Goal: Task Accomplishment & Management: Use online tool/utility

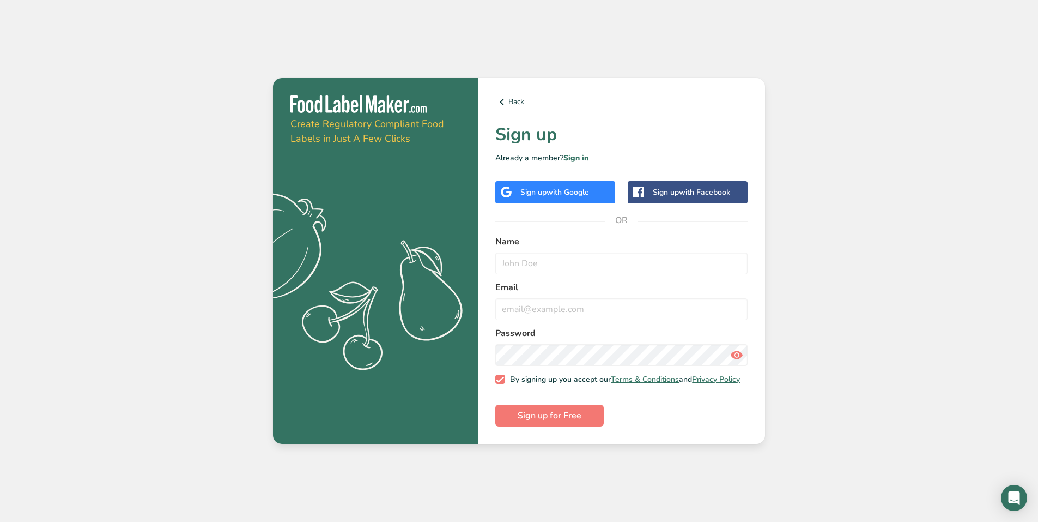
click at [569, 195] on div "Sign up with Google" at bounding box center [556, 192] width 120 height 22
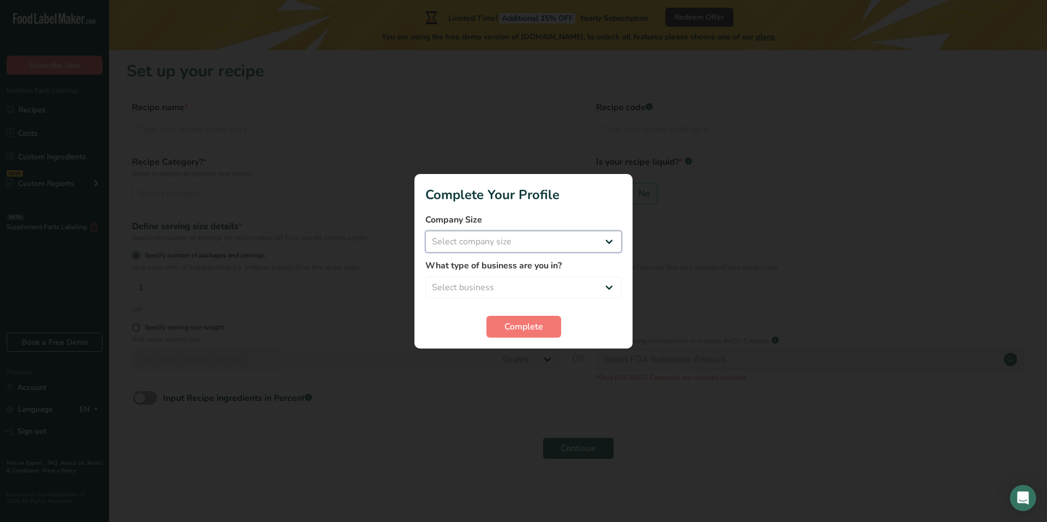
click at [547, 247] on select "Select company size Fewer than 10 Employees 10 to 50 Employees 51 to 500 Employ…" at bounding box center [523, 242] width 196 height 22
click at [340, 183] on div at bounding box center [523, 261] width 1047 height 522
click at [494, 249] on select "Select company size Fewer than 10 Employees 10 to 50 Employees 51 to 500 Employ…" at bounding box center [523, 242] width 196 height 22
select select "1"
click at [425, 231] on select "Select company size Fewer than 10 Employees 10 to 50 Employees 51 to 500 Employ…" at bounding box center [523, 242] width 196 height 22
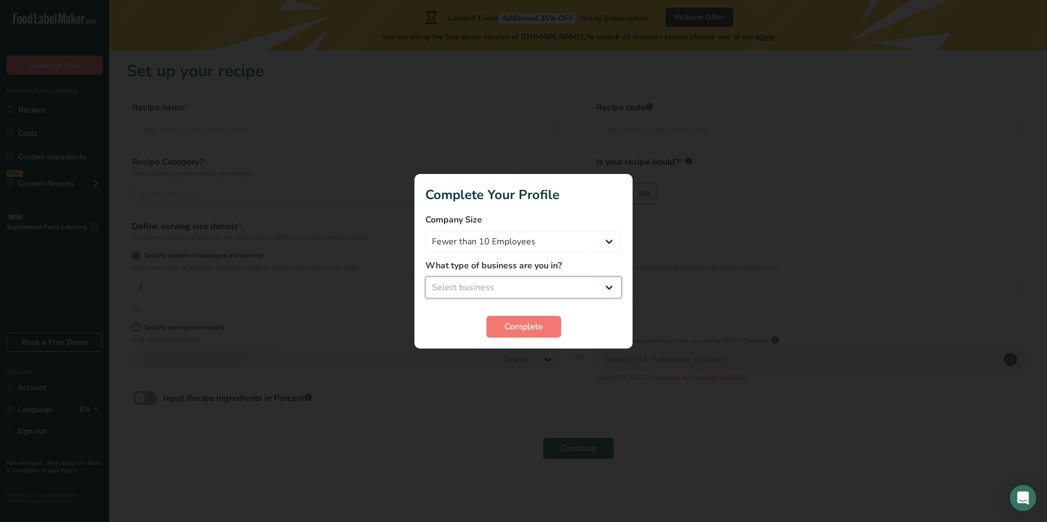
click at [476, 278] on select "Select business Packaged Food Manufacturer Restaurant & Cafe Bakery Meal Plans …" at bounding box center [523, 287] width 196 height 22
select select "1"
click at [425, 276] on select "Select business Packaged Food Manufacturer Restaurant & Cafe Bakery Meal Plans …" at bounding box center [523, 287] width 196 height 22
click at [527, 322] on span "Complete" at bounding box center [523, 326] width 39 height 13
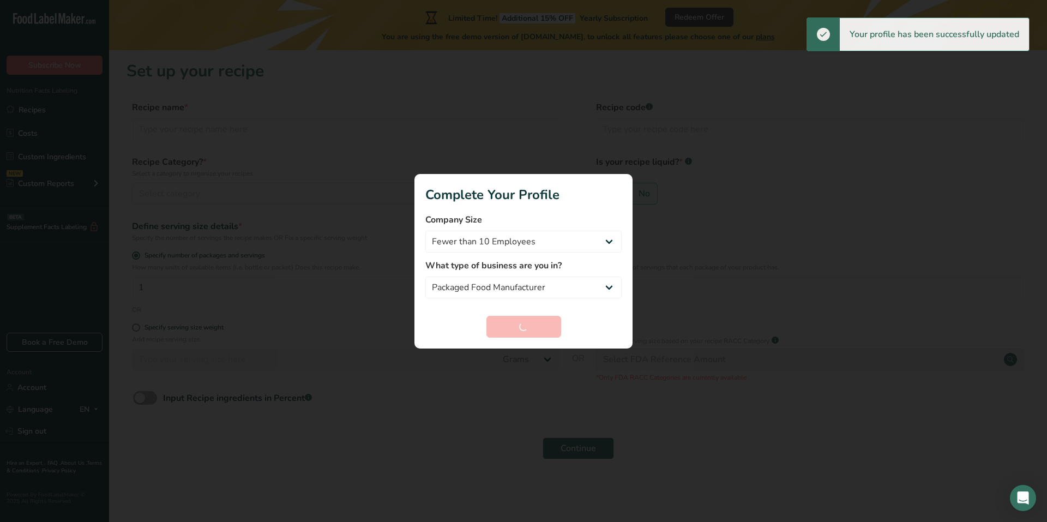
click at [336, 189] on div at bounding box center [523, 261] width 1047 height 522
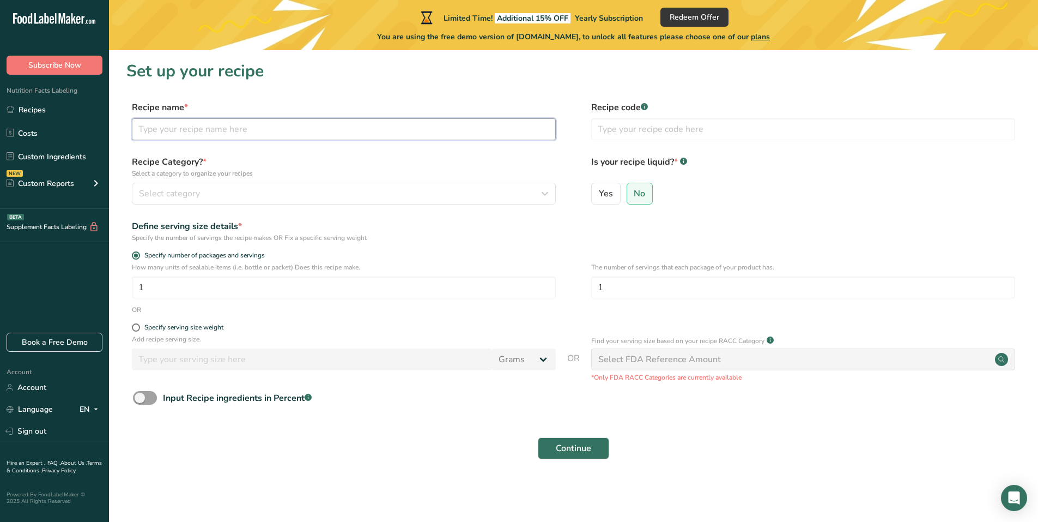
click at [221, 127] on input "text" at bounding box center [344, 129] width 424 height 22
click at [178, 125] on input "text" at bounding box center [344, 129] width 424 height 22
type input "hi"
click at [239, 199] on div "Select category" at bounding box center [340, 193] width 403 height 13
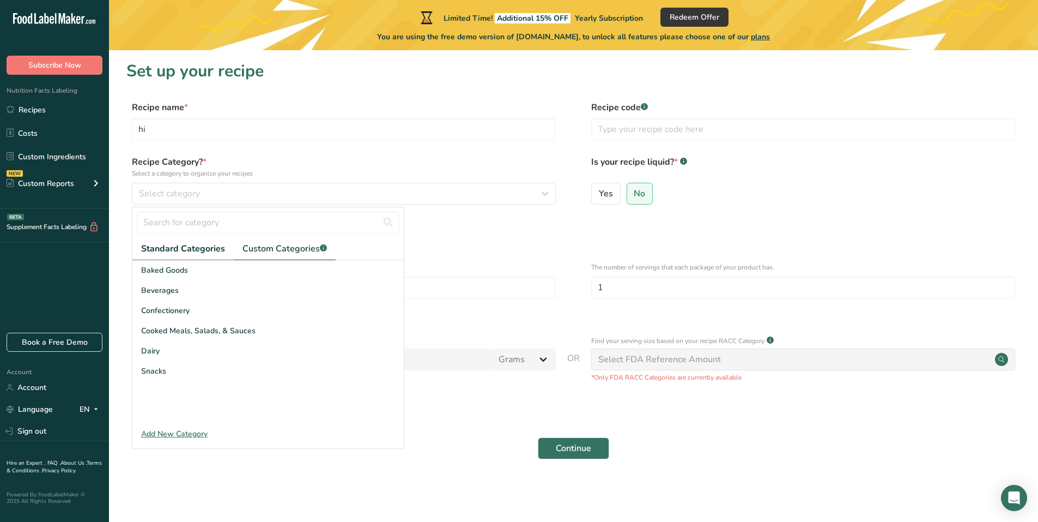
click at [253, 257] on link "Custom Categories .a-a{fill:#347362;}.b-a{fill:#fff;}" at bounding box center [285, 249] width 102 height 22
click at [178, 437] on div "Add New Category" at bounding box center [267, 433] width 271 height 11
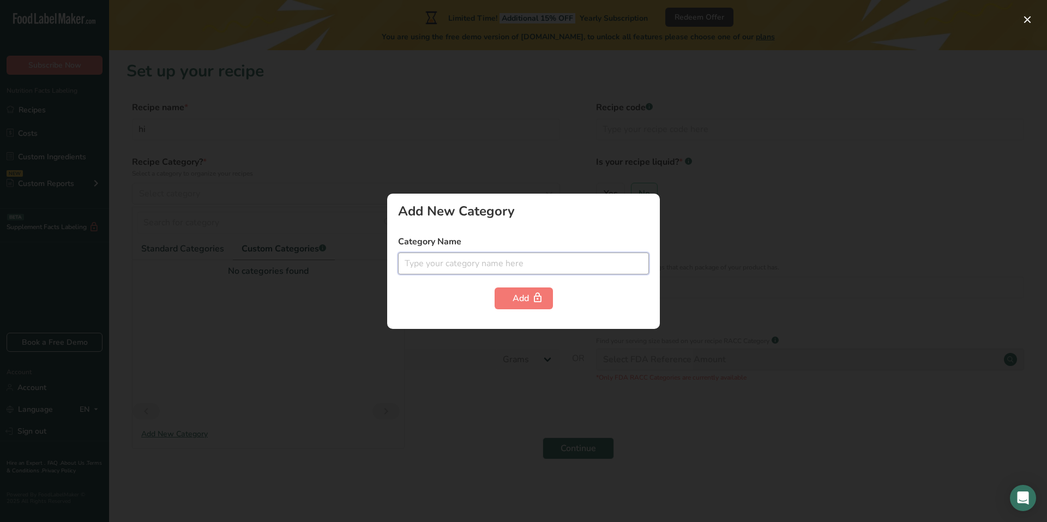
click at [510, 273] on input "text" at bounding box center [523, 263] width 251 height 22
type input "cereal"
click at [518, 301] on div "Add" at bounding box center [523, 298] width 22 height 13
click at [184, 304] on div at bounding box center [523, 261] width 1047 height 522
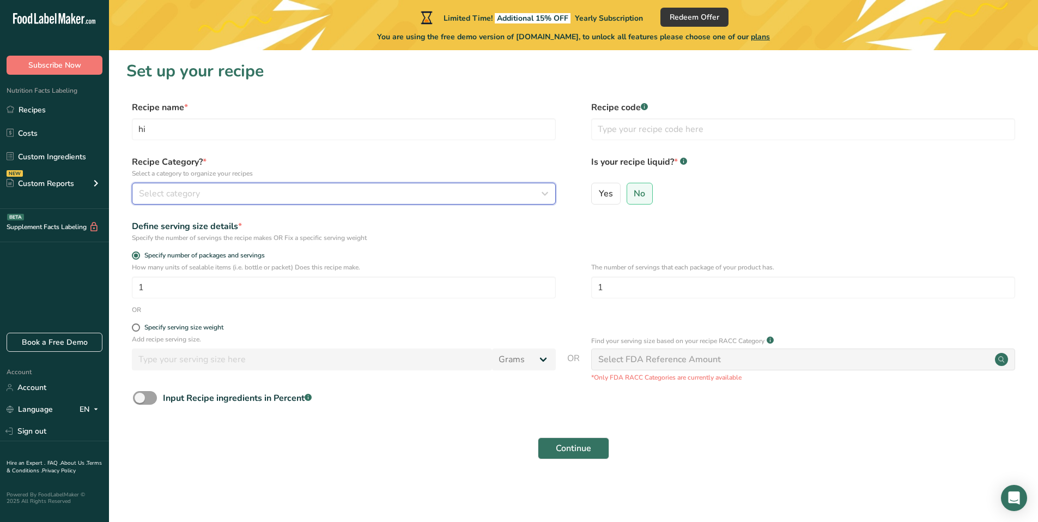
click at [207, 196] on div "Select category" at bounding box center [340, 193] width 403 height 13
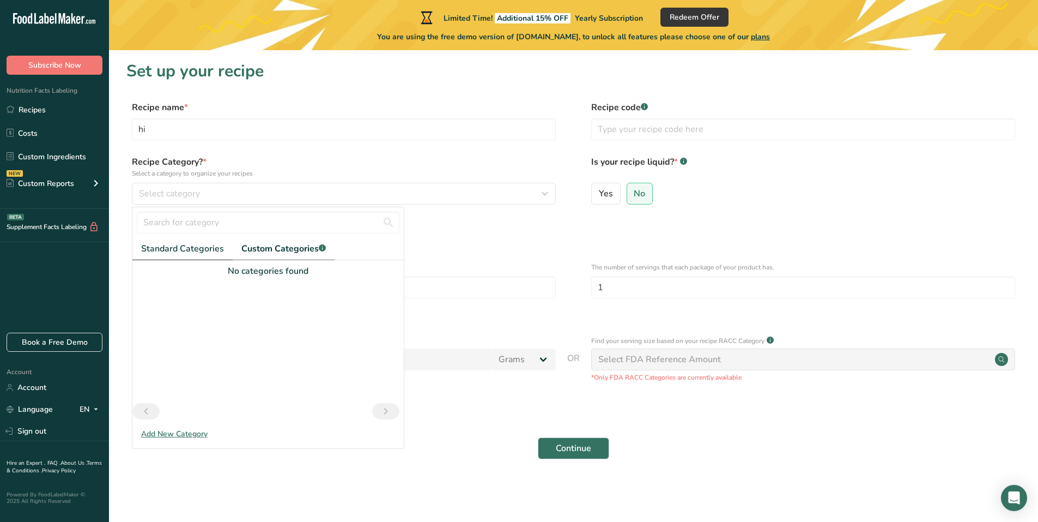
drag, startPoint x: 152, startPoint y: 259, endPoint x: 160, endPoint y: 256, distance: 9.3
click at [154, 258] on link "Standard Categories" at bounding box center [182, 249] width 100 height 22
click at [164, 374] on span "Snacks" at bounding box center [153, 370] width 25 height 11
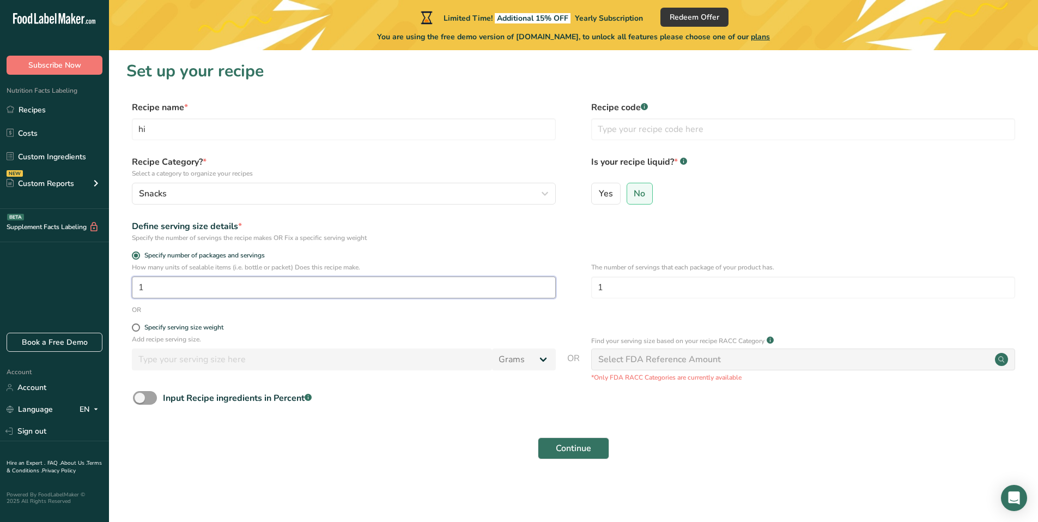
click at [160, 285] on input "1" at bounding box center [344, 287] width 424 height 22
click at [202, 309] on div "OR" at bounding box center [573, 310] width 895 height 10
click at [188, 326] on div "Specify serving size weight" at bounding box center [183, 327] width 79 height 8
click at [139, 326] on input "Specify serving size weight" at bounding box center [135, 327] width 7 height 7
radio input "true"
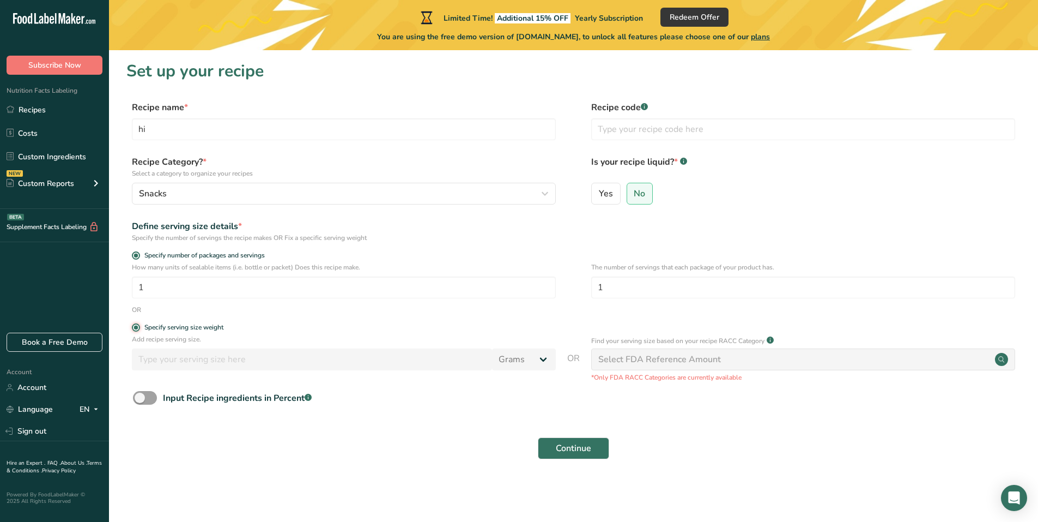
radio input "false"
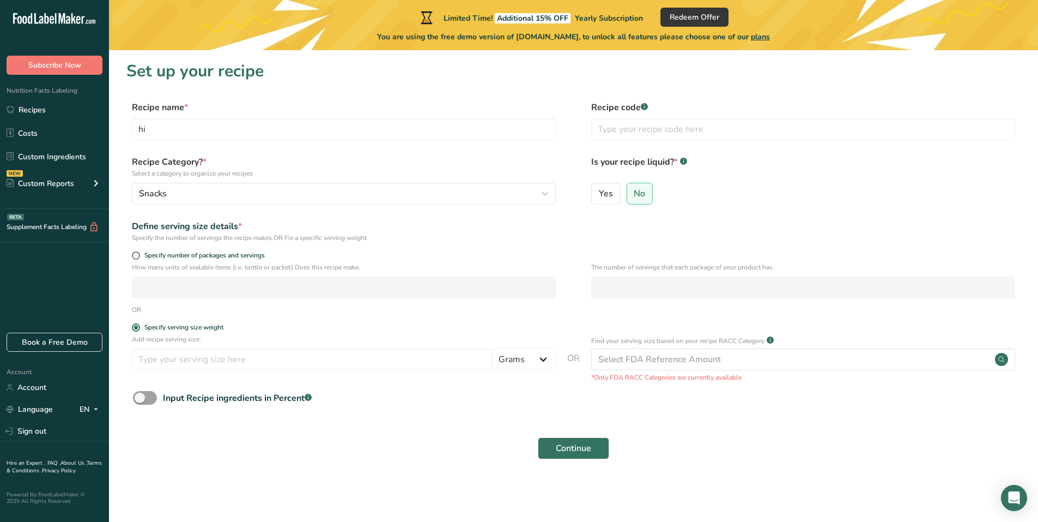
click at [150, 253] on span "Specify number of packages and servings" at bounding box center [202, 255] width 125 height 8
click at [139, 253] on input "Specify number of packages and servings" at bounding box center [135, 255] width 7 height 7
radio input "true"
radio input "false"
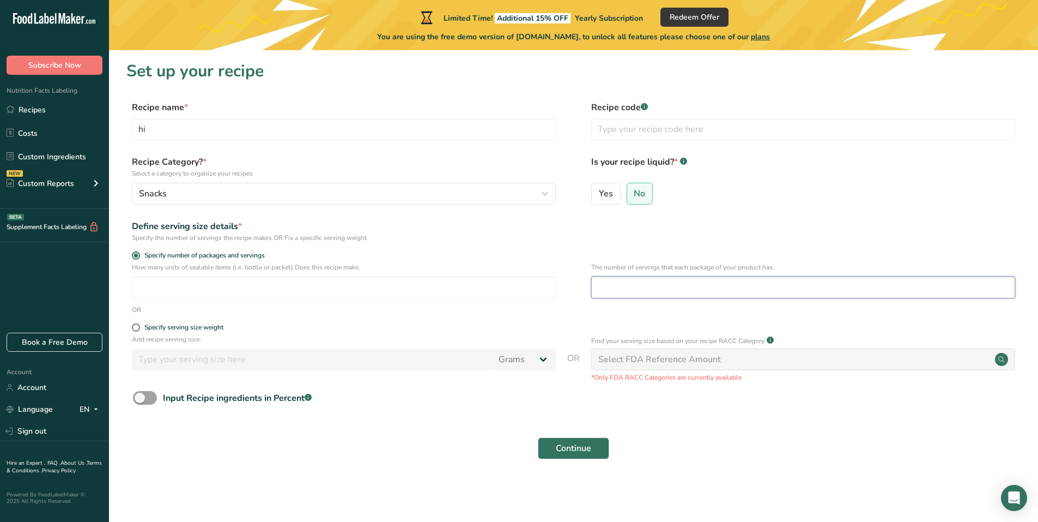
click at [630, 290] on input "number" at bounding box center [803, 287] width 424 height 22
click at [466, 282] on input "number" at bounding box center [344, 287] width 424 height 22
type input "1"
click at [620, 299] on div "The number of servings that each package of your product has." at bounding box center [803, 283] width 424 height 43
click at [623, 294] on input "number" at bounding box center [803, 287] width 424 height 22
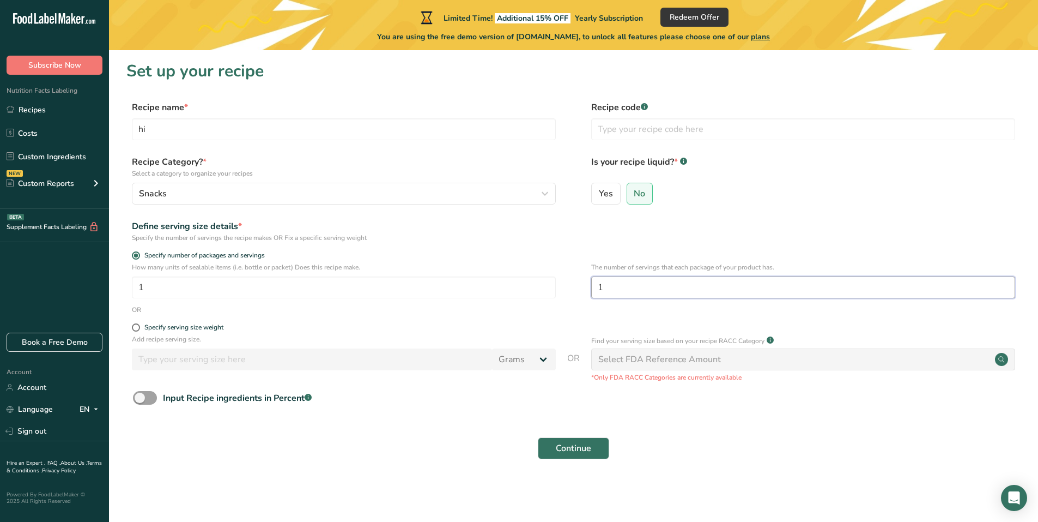
type input "1"
click at [541, 309] on div "OR" at bounding box center [573, 310] width 895 height 10
click at [633, 360] on div "Select FDA Reference Amount" at bounding box center [660, 359] width 123 height 13
click at [190, 392] on div "Input Recipe ingredients in Percent .a-a{fill:#347362;}.b-a{fill:#fff;}" at bounding box center [237, 397] width 149 height 13
click at [140, 394] on input "Input Recipe ingredients in Percent .a-a{fill:#347362;}.b-a{fill:#fff;}" at bounding box center [136, 397] width 7 height 7
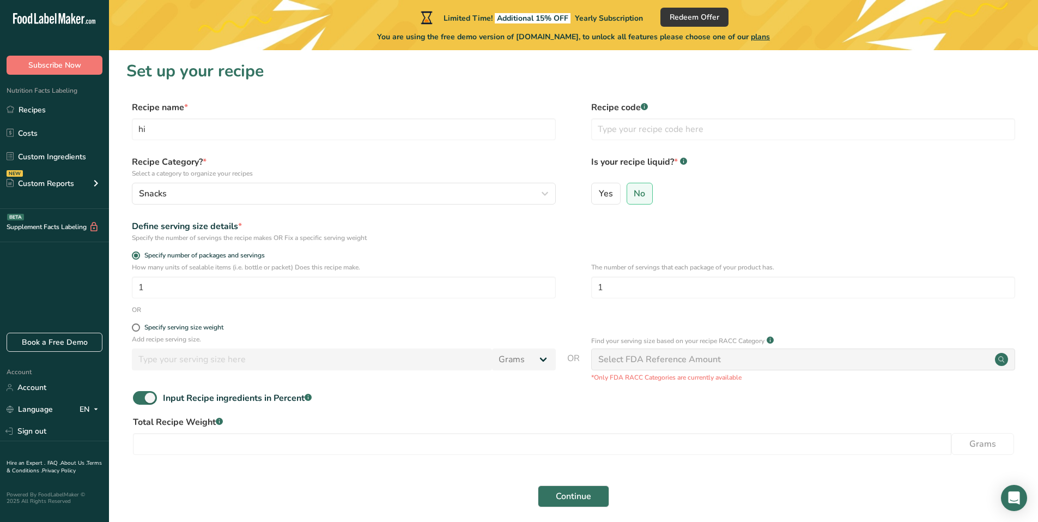
click at [190, 392] on div "Input Recipe ingredients in Percent .a-a{fill:#347362;}.b-a{fill:#fff;}" at bounding box center [237, 397] width 149 height 13
click at [140, 394] on input "Input Recipe ingredients in Percent .a-a{fill:#347362;}.b-a{fill:#fff;}" at bounding box center [136, 397] width 7 height 7
checkbox input "false"
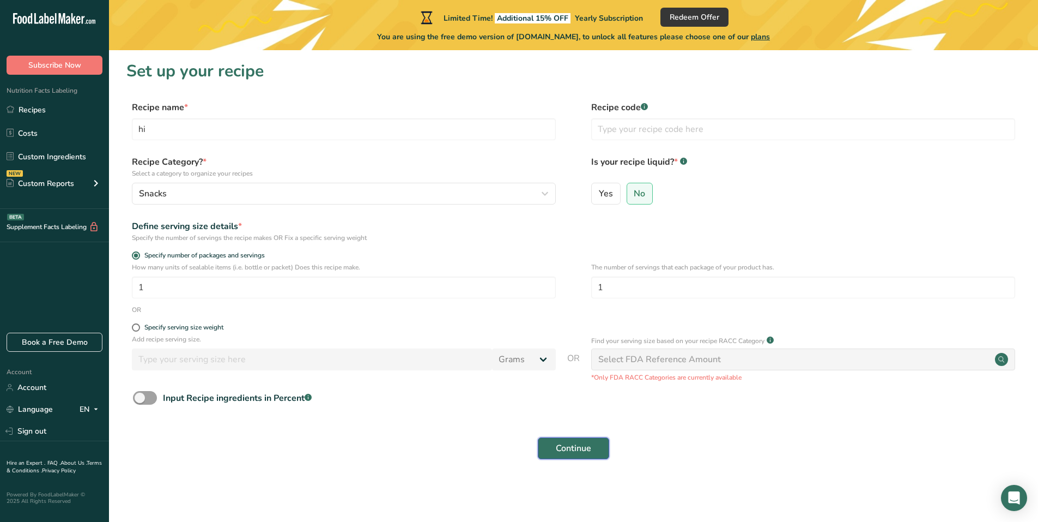
click at [561, 445] on span "Continue" at bounding box center [573, 448] width 35 height 13
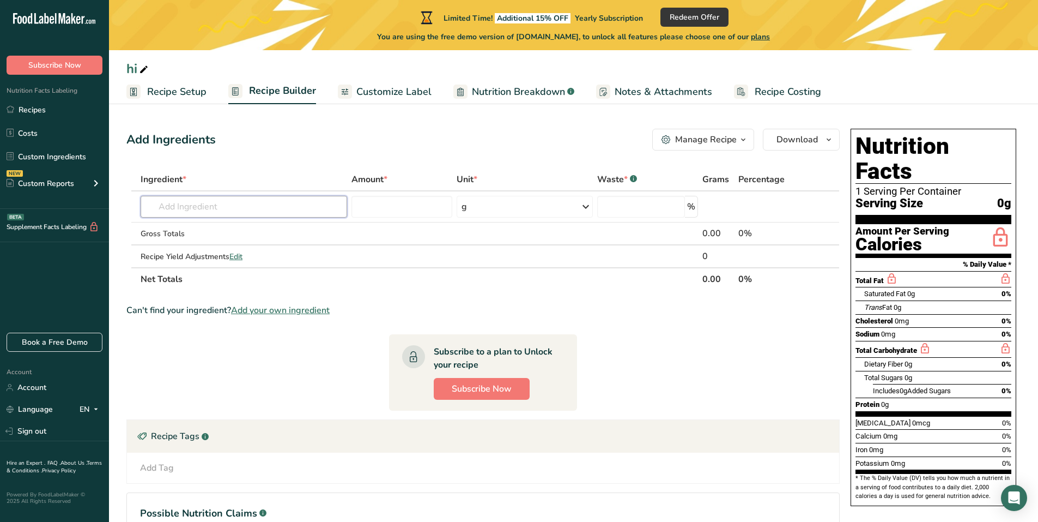
click at [223, 209] on input "text" at bounding box center [244, 207] width 207 height 22
type input "d"
type input "[DEMOGRAPHIC_DATA]"
click at [203, 243] on div "Add your own ingredient" at bounding box center [243, 246] width 189 height 11
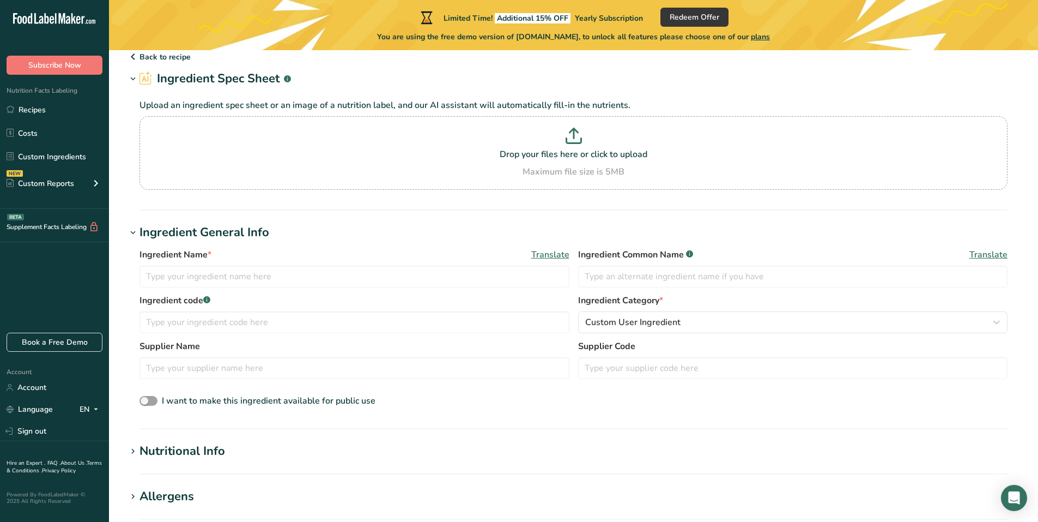
scroll to position [73, 0]
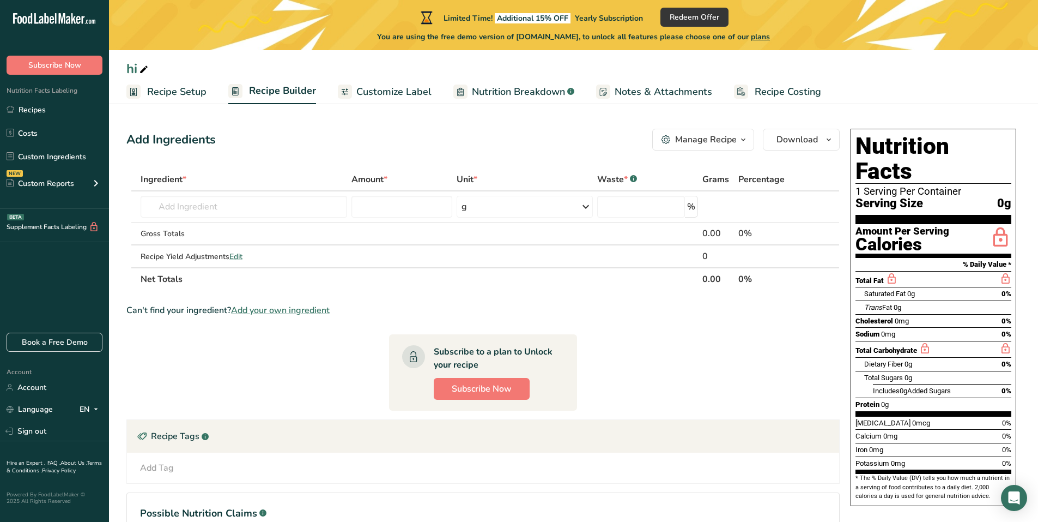
click at [1000, 197] on span "0g" at bounding box center [1005, 204] width 14 height 14
click at [416, 89] on span "Customize Label" at bounding box center [394, 91] width 75 height 15
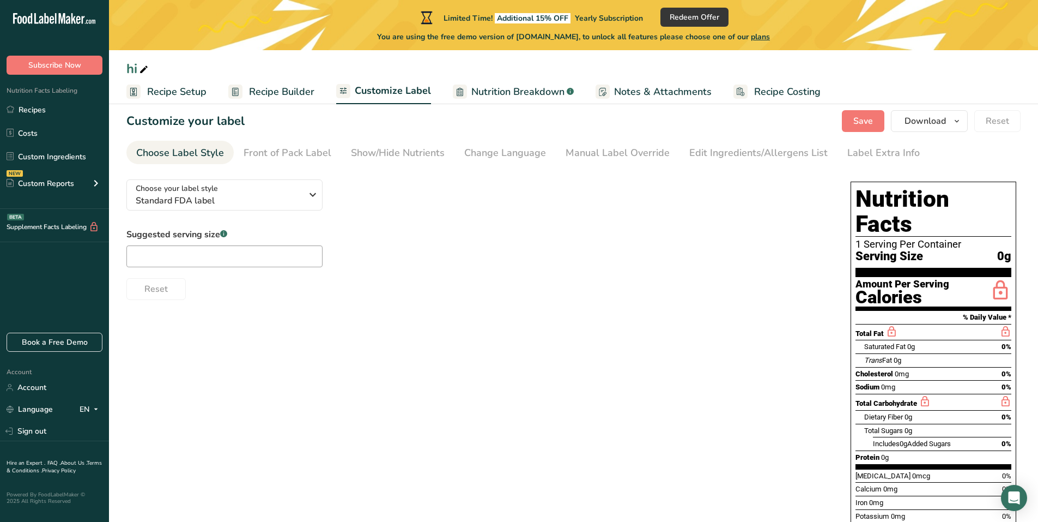
scroll to position [18, 0]
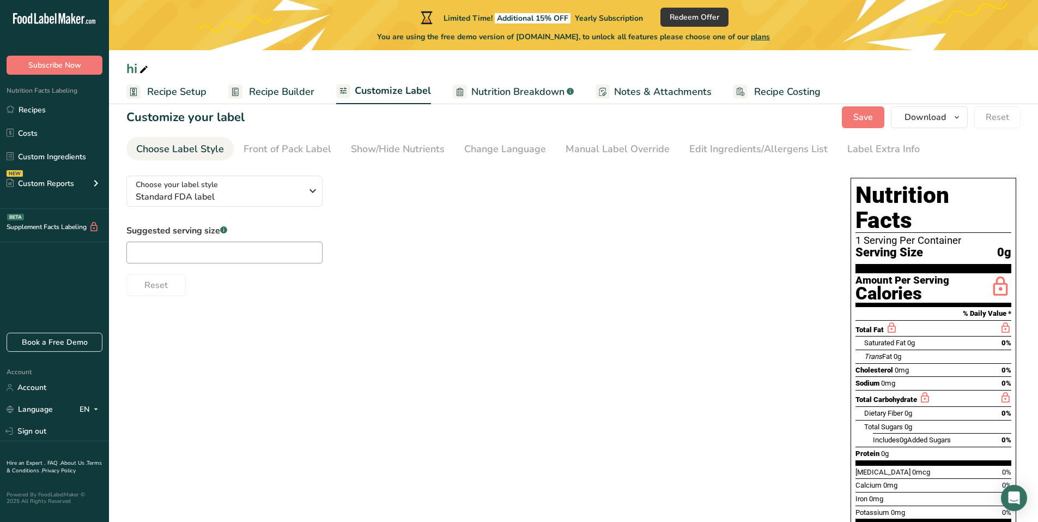
click at [170, 94] on span "Recipe Setup" at bounding box center [176, 91] width 59 height 15
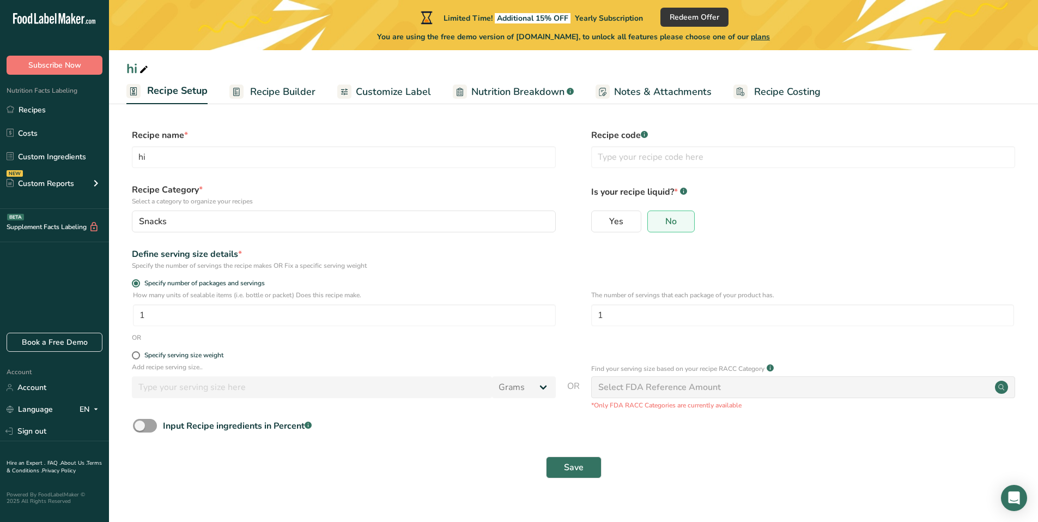
click at [264, 92] on span "Recipe Builder" at bounding box center [282, 91] width 65 height 15
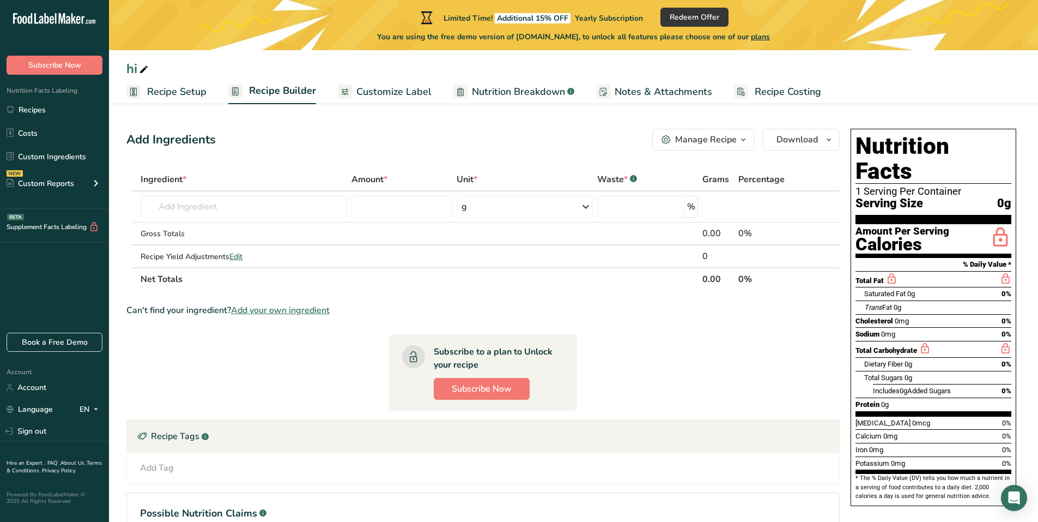
click at [401, 99] on link "Customize Label" at bounding box center [385, 92] width 94 height 25
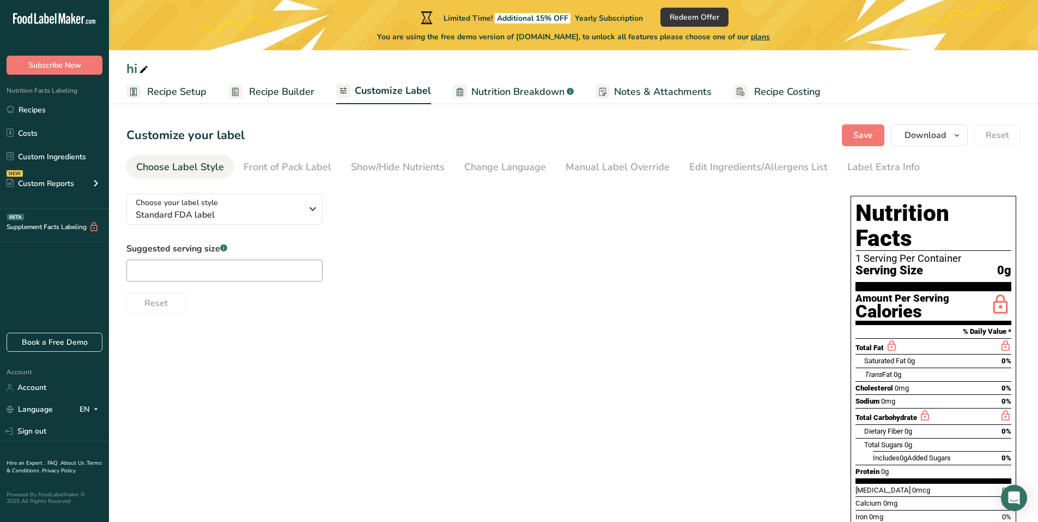
click at [803, 171] on div "Edit Ingredients/Allergens List" at bounding box center [759, 167] width 138 height 15
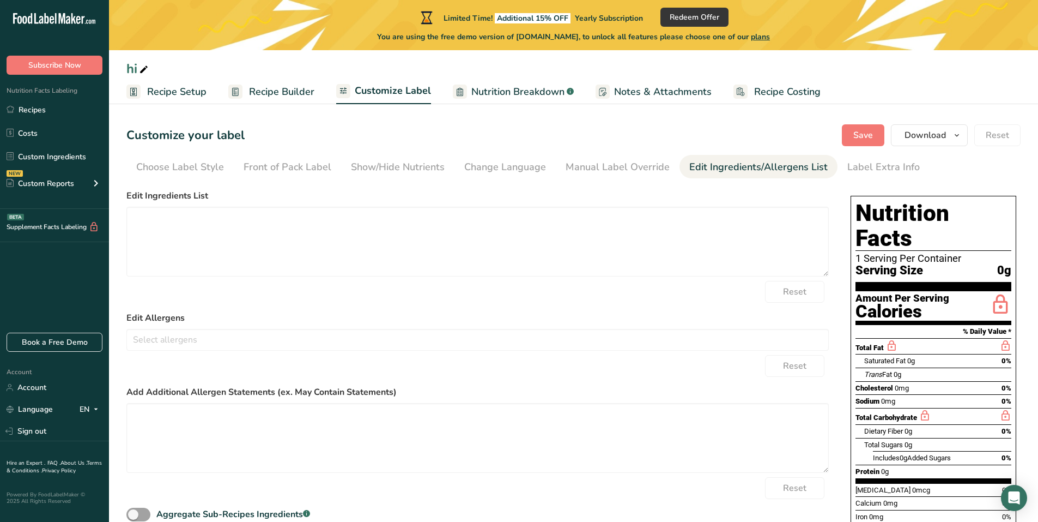
click at [582, 158] on link "Manual Label Override" at bounding box center [618, 167] width 104 height 25
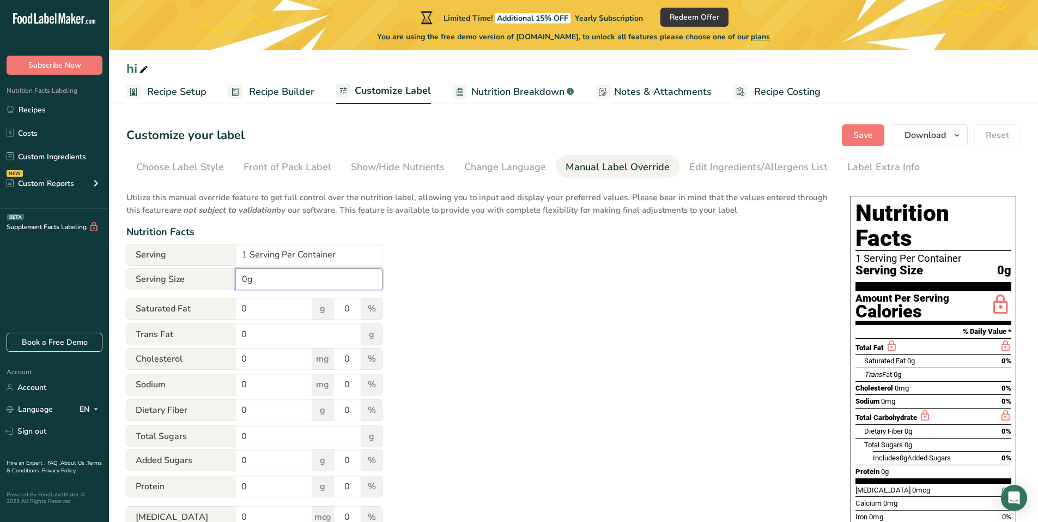
drag, startPoint x: 251, startPoint y: 276, endPoint x: 234, endPoint y: 276, distance: 16.4
click at [234, 276] on div "Serving Size 0g" at bounding box center [254, 279] width 256 height 22
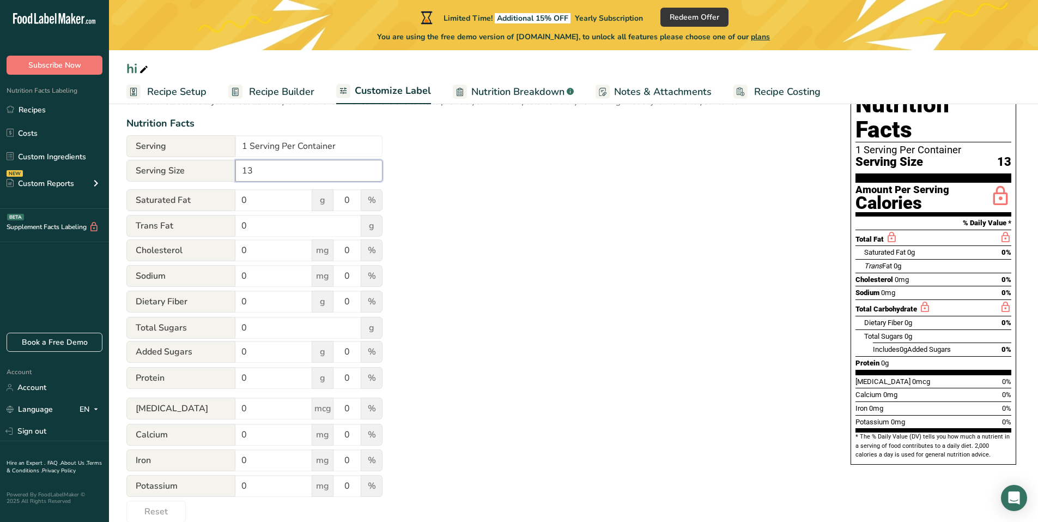
scroll to position [126, 0]
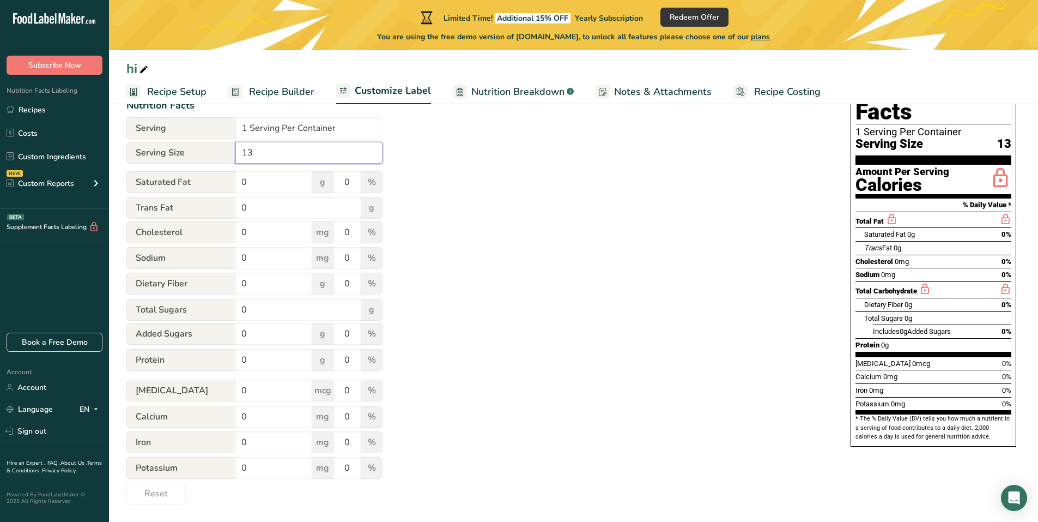
type input "13"
drag, startPoint x: 270, startPoint y: 192, endPoint x: 238, endPoint y: 200, distance: 33.5
click at [238, 200] on form "Serving 1 Serving Per Container Serving Size 13 Saturated Fat 0 g 0 % Trans Fat…" at bounding box center [254, 310] width 256 height 387
drag, startPoint x: 251, startPoint y: 153, endPoint x: 131, endPoint y: 149, distance: 119.4
click at [131, 149] on div "Serving Size 13" at bounding box center [254, 153] width 256 height 22
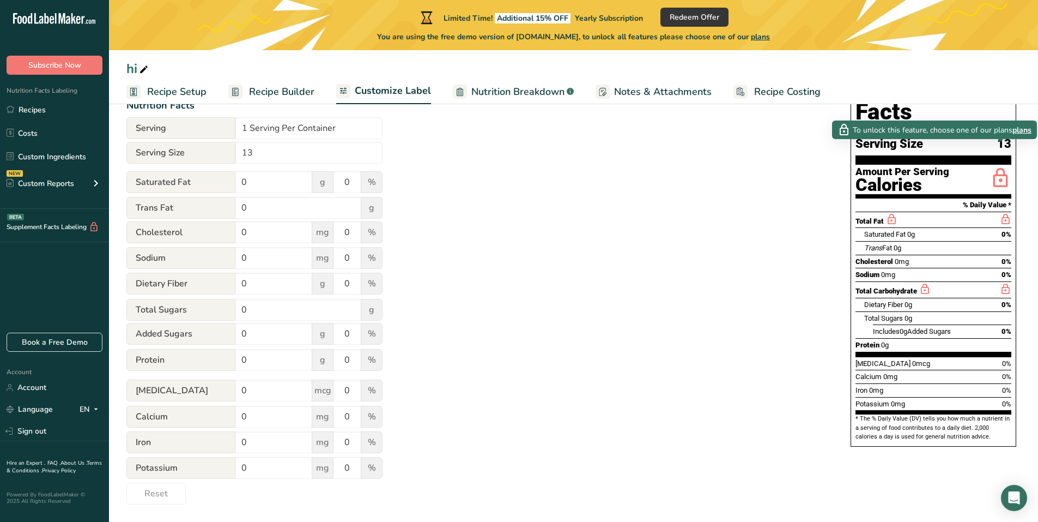
click at [996, 166] on icon at bounding box center [1001, 179] width 22 height 26
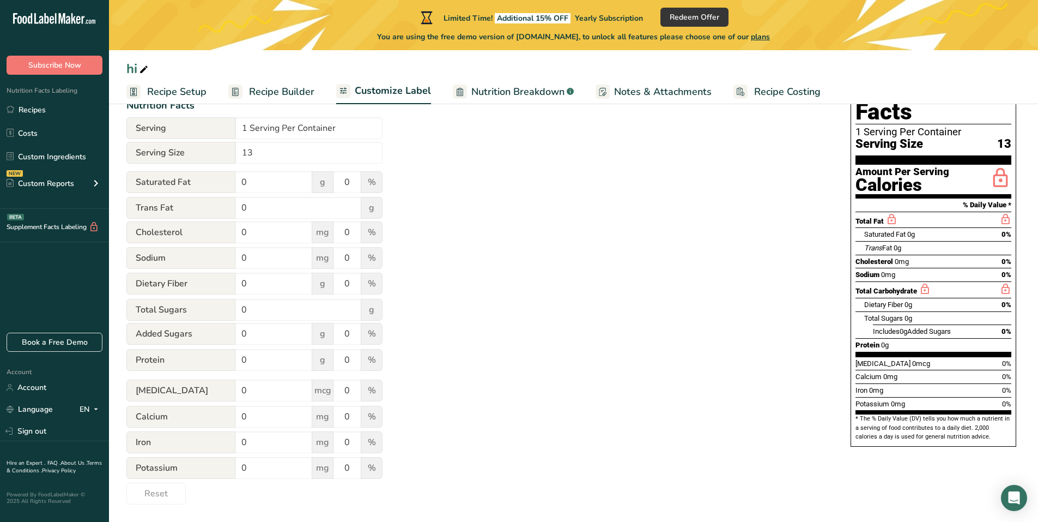
click at [996, 166] on icon at bounding box center [1001, 179] width 22 height 26
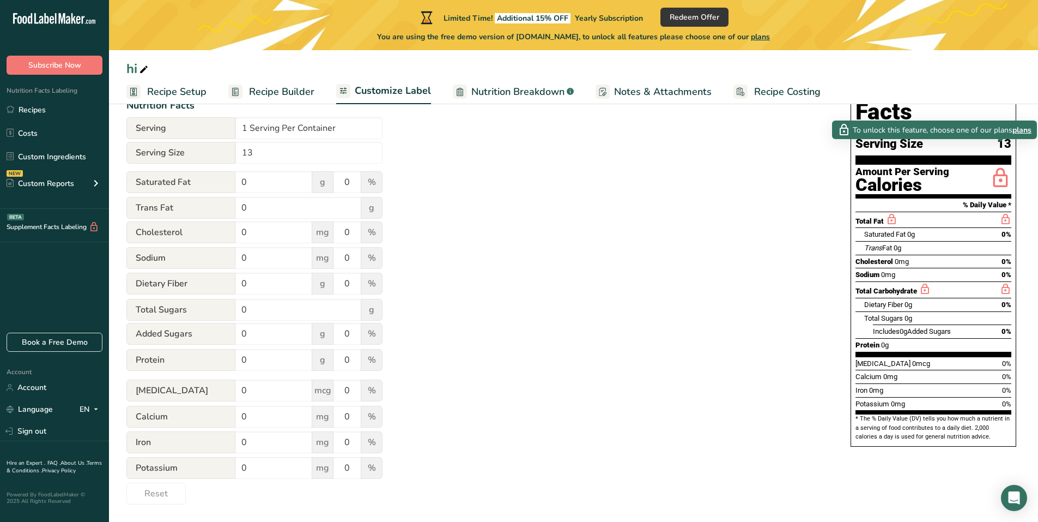
click at [996, 166] on icon at bounding box center [1001, 179] width 22 height 26
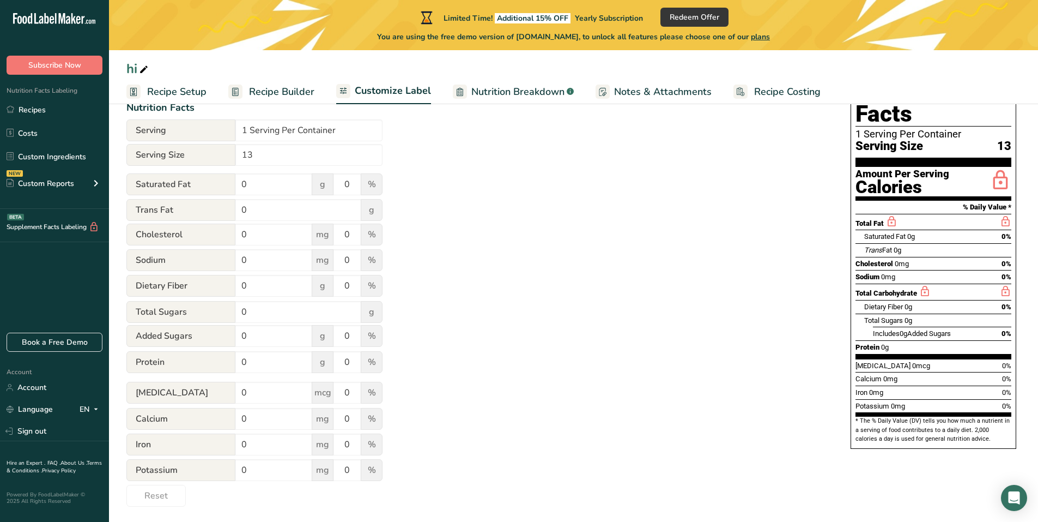
scroll to position [108, 0]
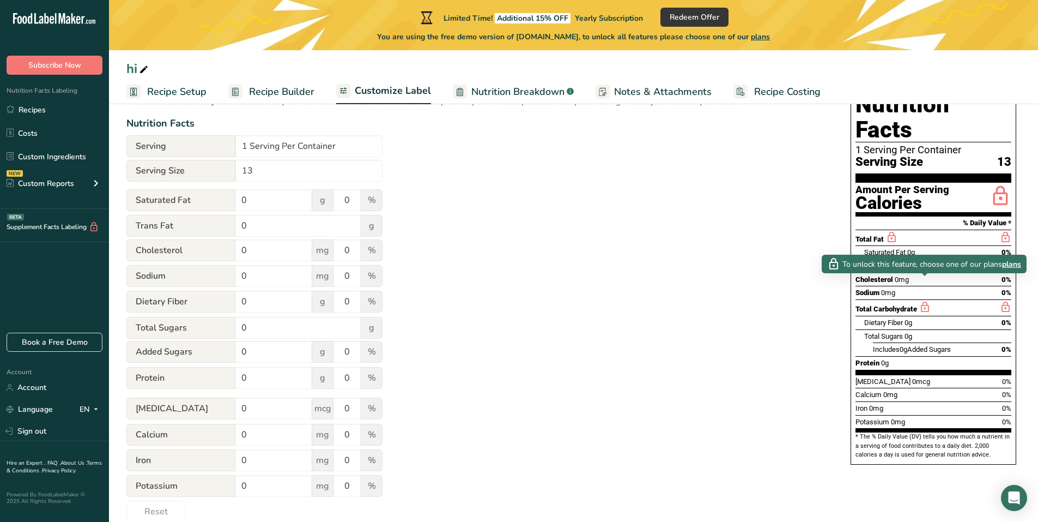
click at [925, 300] on icon at bounding box center [925, 307] width 12 height 14
click at [1015, 258] on span "plans" at bounding box center [1011, 263] width 19 height 11
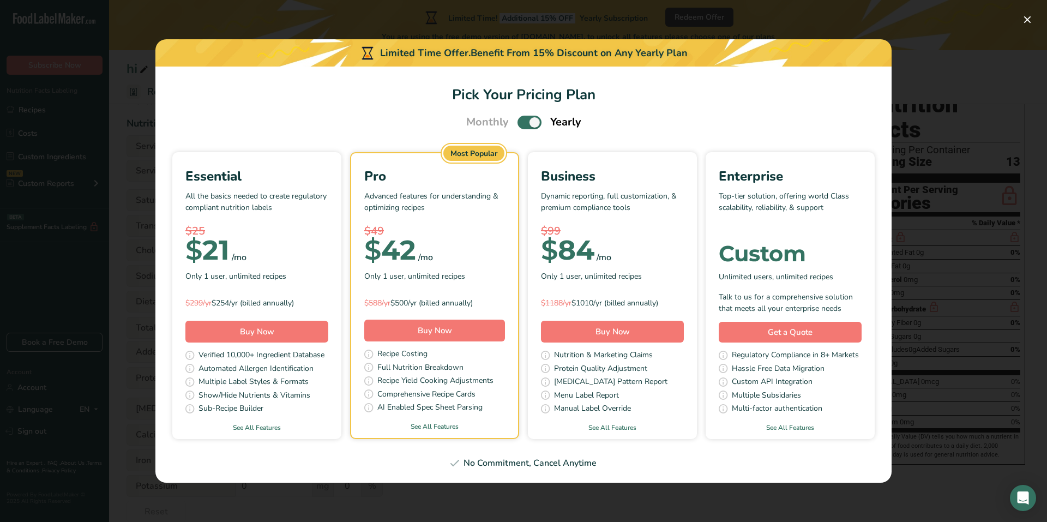
click at [240, 252] on div "/mo" at bounding box center [239, 257] width 15 height 13
click at [106, 197] on div "Pick Your Pricing Plan Modal" at bounding box center [523, 261] width 1047 height 522
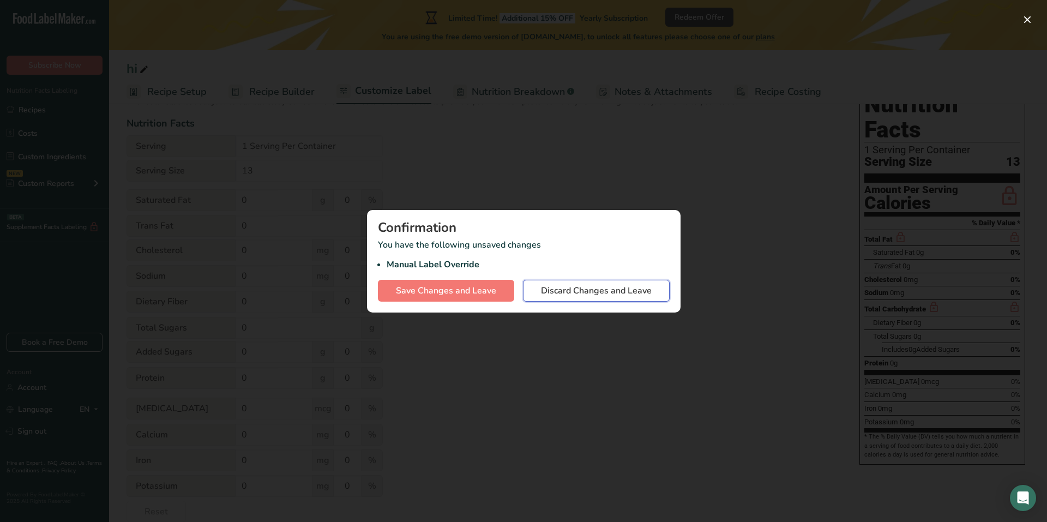
click at [592, 294] on span "Discard Changes and Leave" at bounding box center [596, 290] width 111 height 13
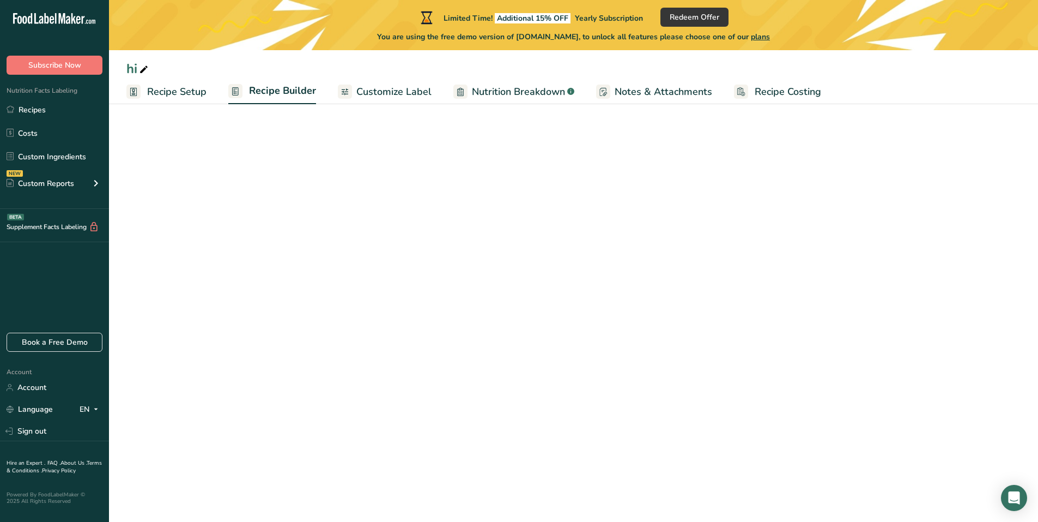
scroll to position [55, 0]
